Goal: Task Accomplishment & Management: Complete application form

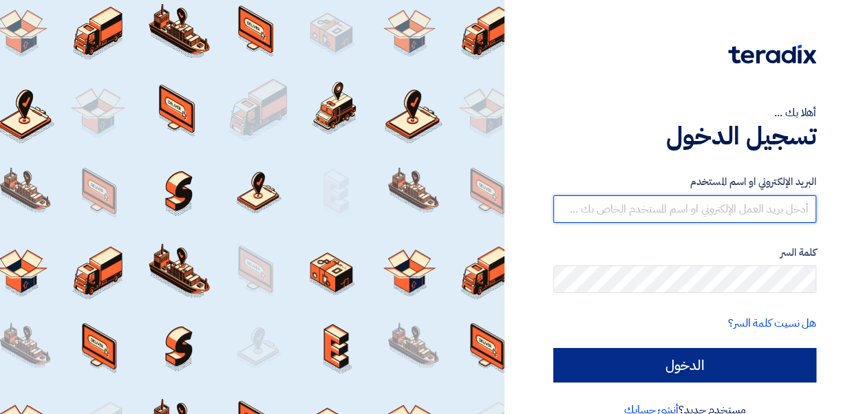
type input "ahmed.ramadan@mci-egypt.com"
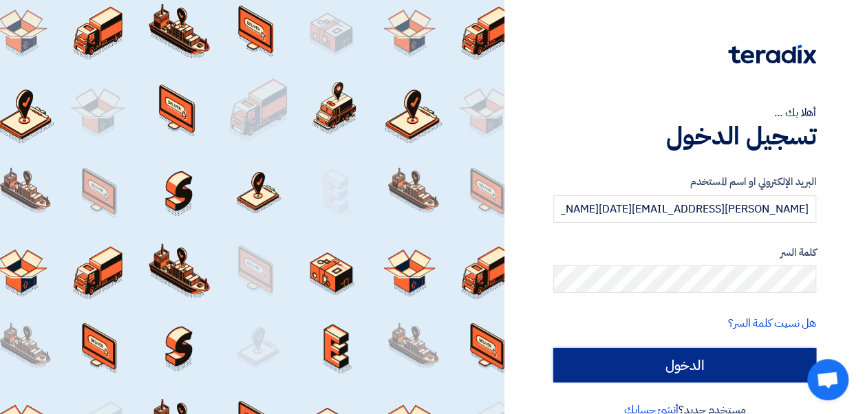
click at [705, 362] on input "الدخول" at bounding box center [684, 365] width 263 height 34
type input "Sign in"
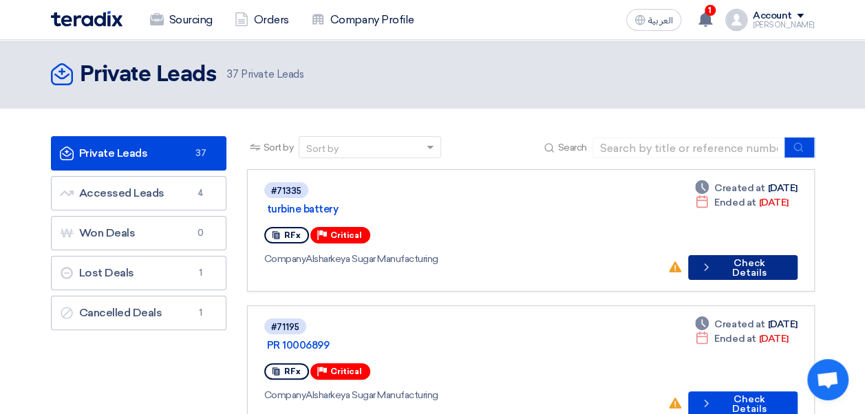
click at [731, 256] on button "Check details Check Details" at bounding box center [742, 267] width 109 height 25
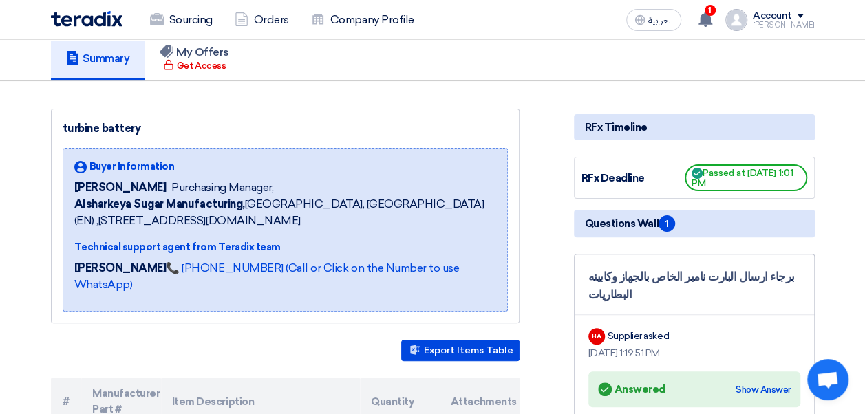
scroll to position [206, 0]
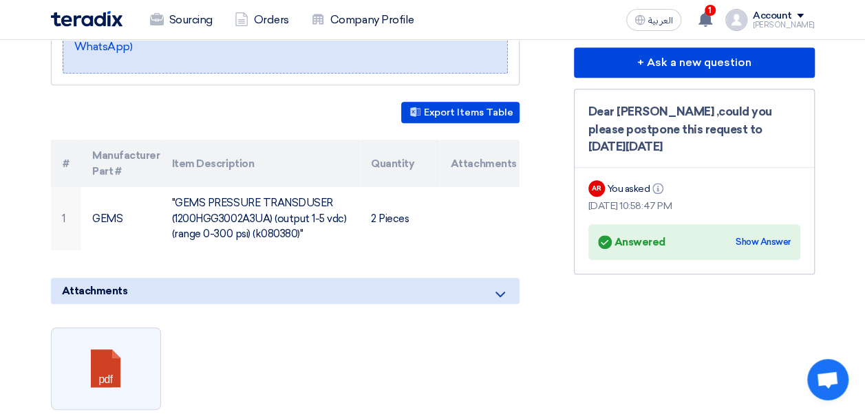
scroll to position [344, 0]
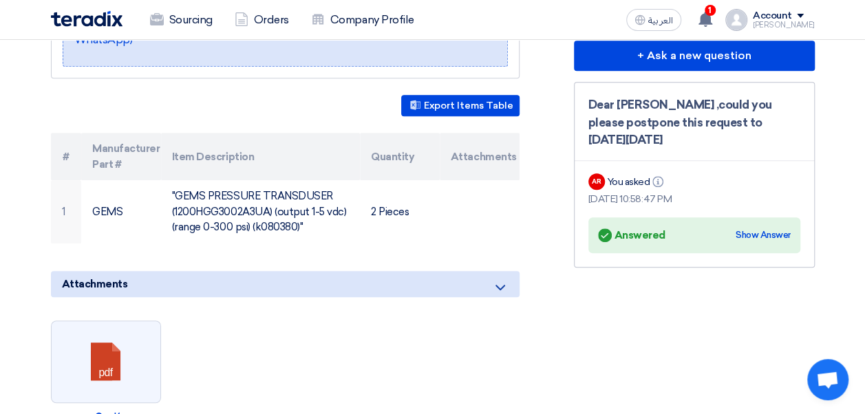
click at [774, 20] on div "Account" at bounding box center [772, 16] width 39 height 12
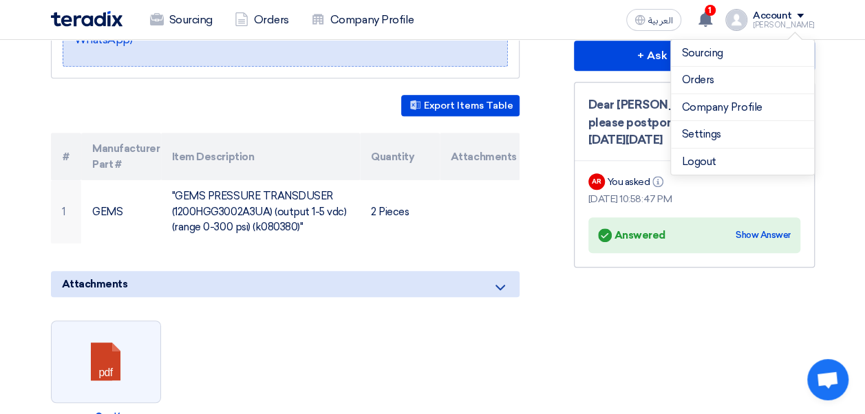
click at [536, 193] on div "Fire Pumps PR #10007793 Buyer Information [PERSON_NAME] Procurement Supervisor,…" at bounding box center [302, 385] width 523 height 1043
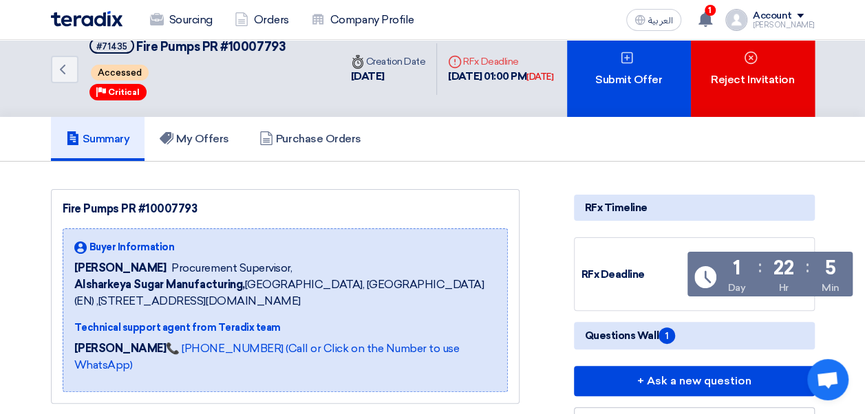
scroll to position [0, 0]
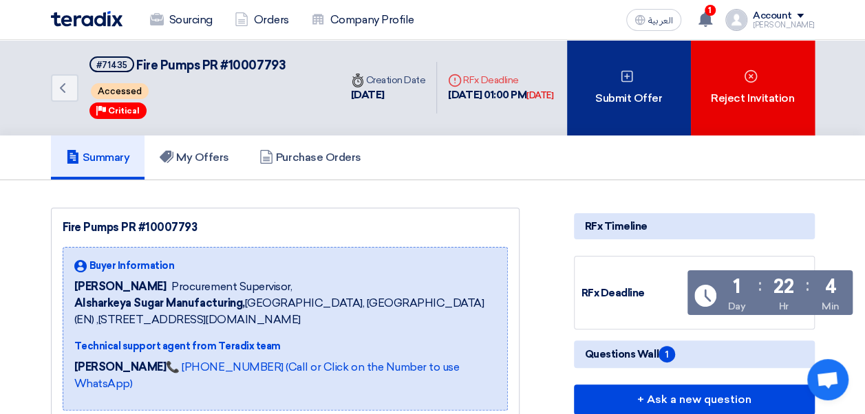
click at [625, 74] on icon at bounding box center [627, 76] width 14 height 14
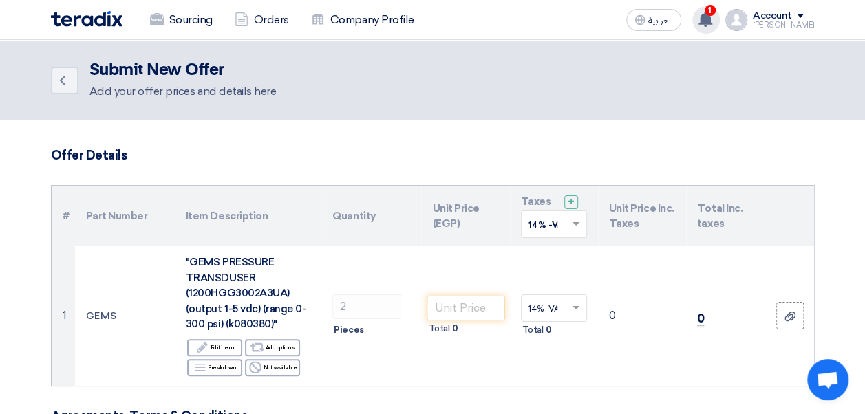
click at [720, 17] on div "1 A request has been edited! - "Fire Pumps PR #10007793". 2 hours ago a questio…" at bounding box center [706, 20] width 28 height 28
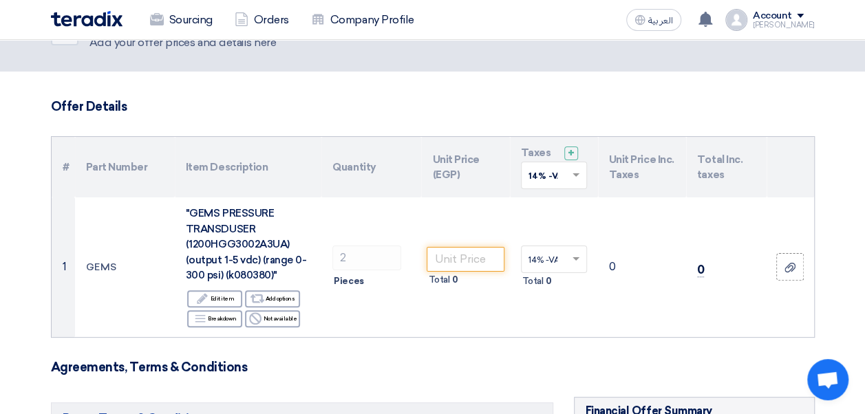
scroll to position [47, 0]
